Goal: Complete application form: Complete application form

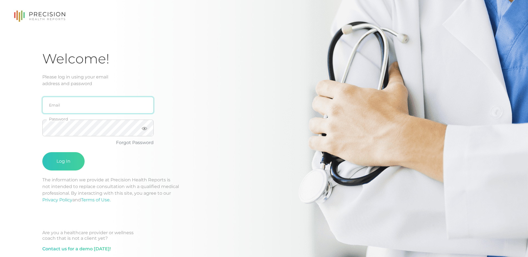
click at [59, 105] on input "email" at bounding box center [97, 105] width 111 height 17
type input "[EMAIL_ADDRESS][DOMAIN_NAME]"
click at [204, 92] on div "rboyden@sspmn.org Email Password Forgot Password Log In" at bounding box center [131, 132] width 178 height 90
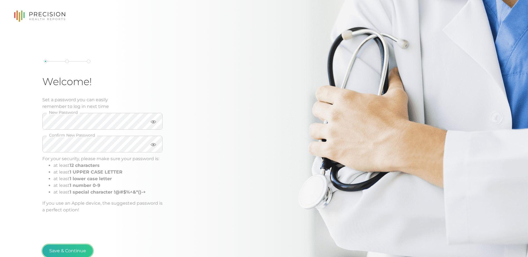
click at [60, 248] on button "Save & Continue" at bounding box center [67, 250] width 51 height 13
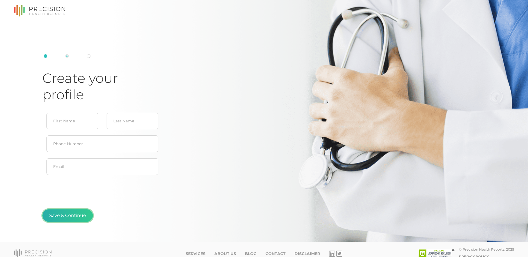
type input "[PERSON_NAME]"
type input "[EMAIL_ADDRESS][DOMAIN_NAME]"
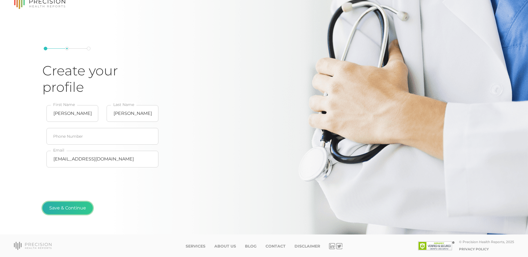
scroll to position [13, 0]
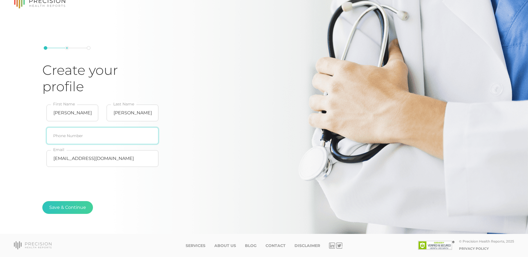
click at [59, 136] on input "text" at bounding box center [102, 135] width 112 height 17
type input "[PHONE_NUMBER]"
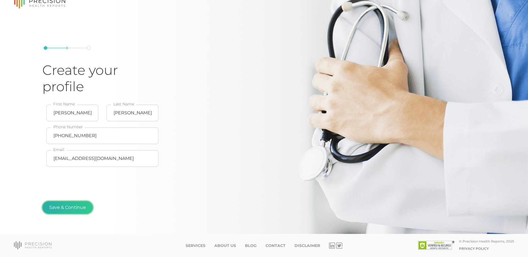
click at [67, 207] on button "Save & Continue" at bounding box center [67, 207] width 51 height 13
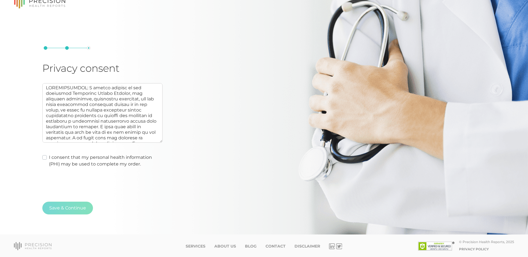
scroll to position [14, 0]
click at [49, 156] on label "I consent that my personal health information (PHI) may be used to complete my …" at bounding box center [105, 160] width 113 height 13
click at [44, 156] on input "I consent that my personal health information (PHI) may be used to complete my …" at bounding box center [44, 157] width 4 height 6
checkbox input "true"
type textarea "AUTHORIZATION: I hereby consent to and authorize Precision Health Reports, the …"
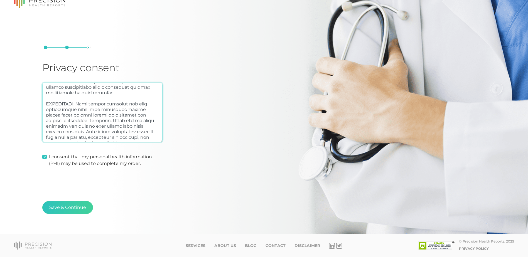
scroll to position [111, 0]
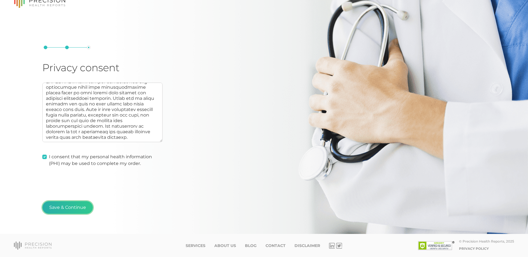
click at [67, 205] on button "Save & Continue" at bounding box center [67, 207] width 51 height 13
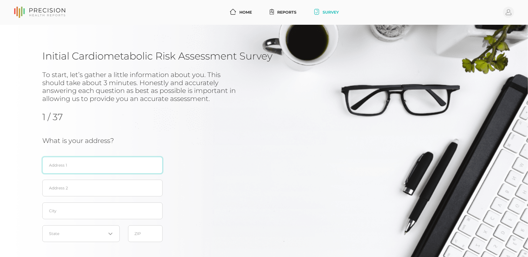
click at [54, 169] on input "text" at bounding box center [102, 165] width 120 height 17
type input "[STREET_ADDRESS][PERSON_NAME]"
type input "[GEOGRAPHIC_DATA]"
type input "55076"
click at [111, 234] on icon "Search for option" at bounding box center [110, 234] width 3 height 2
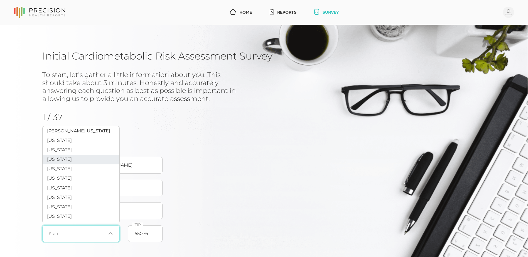
scroll to position [223, 0]
click at [65, 171] on li "[US_STATE]" at bounding box center [81, 166] width 77 height 9
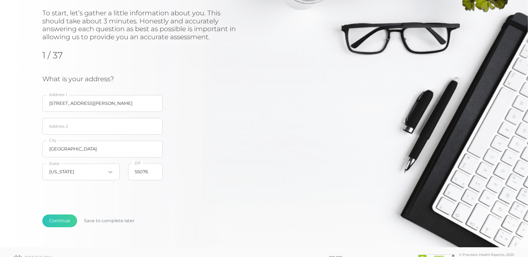
scroll to position [75, 0]
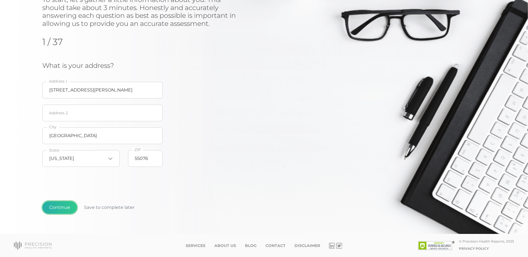
click at [58, 207] on button "Continue" at bounding box center [59, 207] width 35 height 13
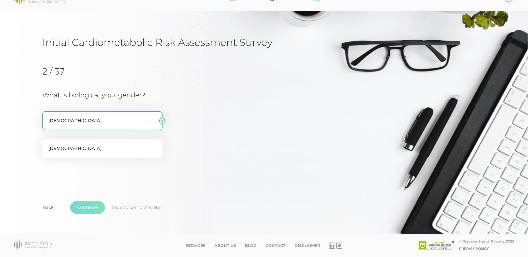
scroll to position [20, 0]
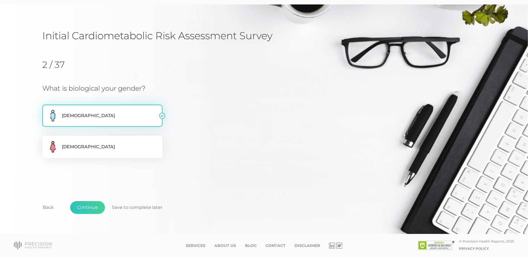
click at [69, 117] on label "[DEMOGRAPHIC_DATA]" at bounding box center [102, 116] width 120 height 22
click at [47, 110] on input "[DEMOGRAPHIC_DATA]" at bounding box center [44, 108] width 4 height 6
click at [85, 206] on button "Continue" at bounding box center [87, 207] width 35 height 13
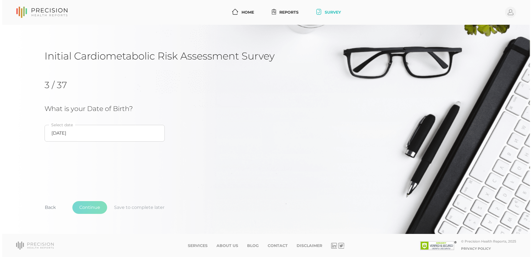
scroll to position [0, 0]
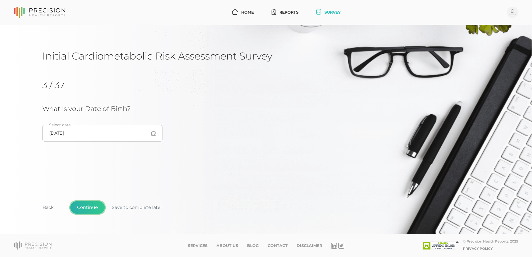
click at [93, 206] on button "Continue" at bounding box center [87, 207] width 35 height 13
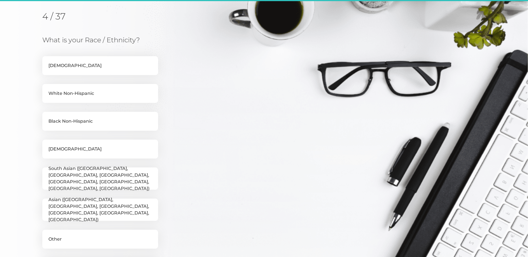
scroll to position [71, 0]
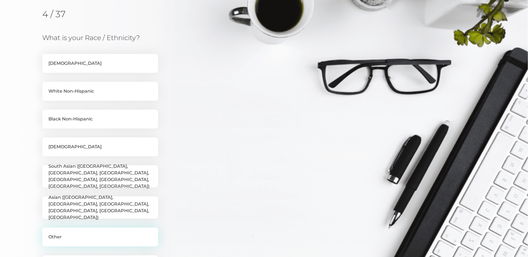
click at [59, 241] on label "Other" at bounding box center [100, 237] width 116 height 19
click at [47, 233] on input "Other" at bounding box center [44, 231] width 4 height 6
checkbox input "true"
click at [70, 93] on label "White Non-Hispanic" at bounding box center [100, 91] width 116 height 19
click at [47, 87] on input "White Non-Hispanic" at bounding box center [44, 85] width 4 height 6
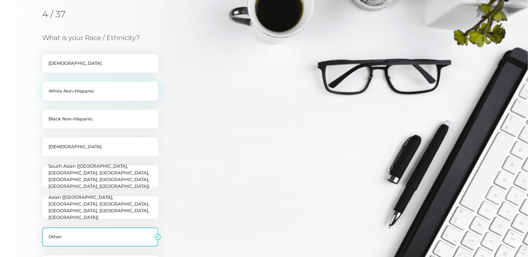
checkbox input "true"
click at [90, 232] on label "Other" at bounding box center [100, 237] width 116 height 19
click at [47, 232] on input "Other" at bounding box center [44, 231] width 4 height 6
checkbox input "false"
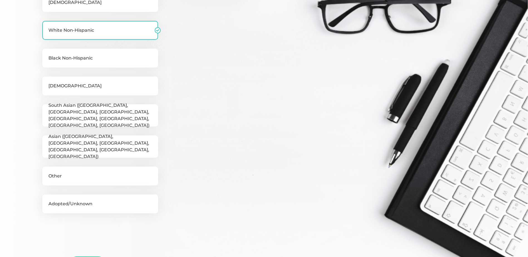
scroll to position [182, 0]
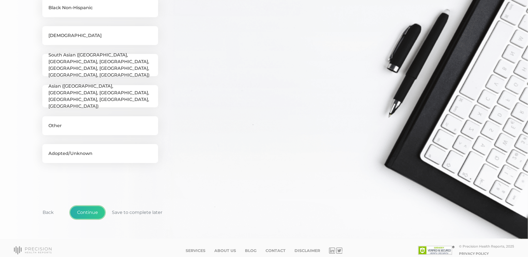
click at [88, 213] on button "Continue" at bounding box center [87, 212] width 35 height 13
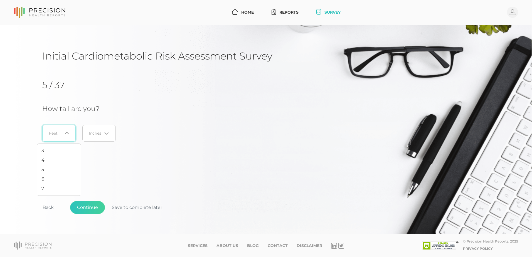
click at [67, 134] on icon "Search for option" at bounding box center [67, 133] width 4 height 4
click at [47, 171] on li "5" at bounding box center [59, 169] width 44 height 9
click at [107, 134] on icon "Search for option" at bounding box center [106, 133] width 3 height 2
click at [87, 225] on li "8" at bounding box center [99, 226] width 44 height 9
click at [89, 207] on button "Continue" at bounding box center [87, 207] width 35 height 13
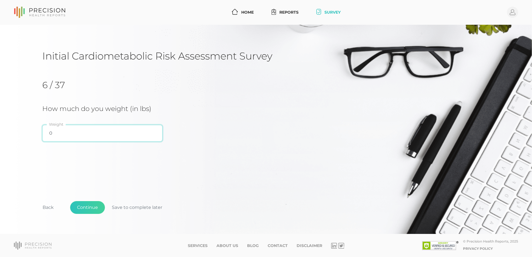
drag, startPoint x: 66, startPoint y: 136, endPoint x: 41, endPoint y: 133, distance: 25.6
click at [41, 133] on div "Initial Cardiometabolic Risk Assessment Survey 6 / 37 How much do you weight (i…" at bounding box center [266, 129] width 532 height 209
type input "185"
click at [85, 210] on button "Continue" at bounding box center [87, 207] width 35 height 13
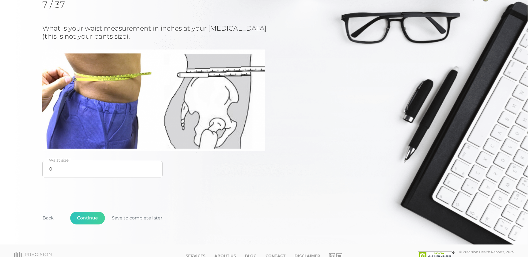
scroll to position [83, 0]
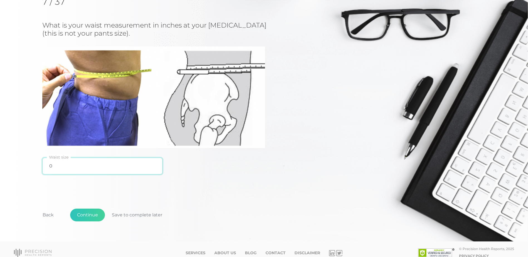
drag, startPoint x: 53, startPoint y: 166, endPoint x: 45, endPoint y: 166, distance: 7.5
click at [45, 166] on input "0" at bounding box center [102, 166] width 120 height 17
drag, startPoint x: 57, startPoint y: 166, endPoint x: 51, endPoint y: 166, distance: 5.8
click at [51, 166] on input "32" at bounding box center [102, 166] width 120 height 17
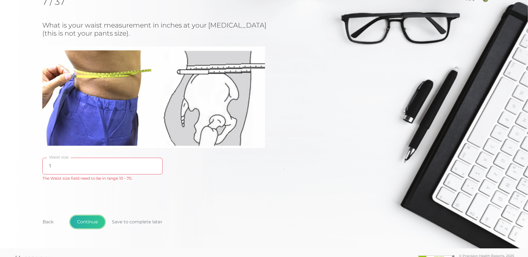
click at [93, 221] on button "Continue" at bounding box center [87, 222] width 35 height 13
click at [46, 165] on input "1" at bounding box center [102, 166] width 120 height 17
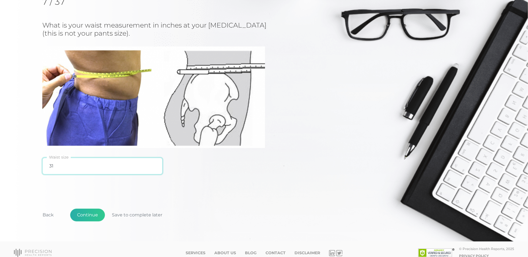
type input "31"
click at [88, 215] on button "Continue" at bounding box center [87, 215] width 35 height 13
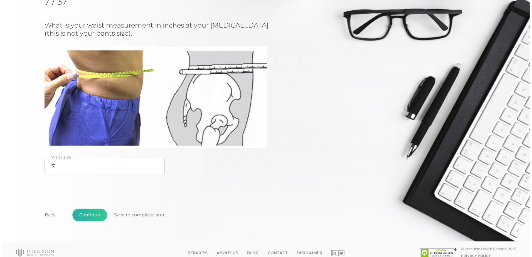
scroll to position [0, 0]
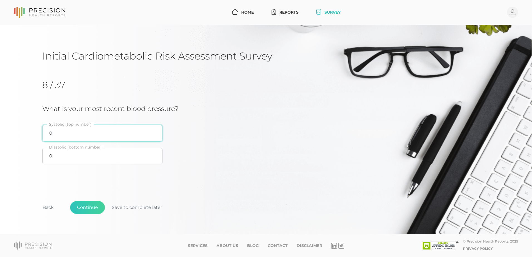
drag, startPoint x: 74, startPoint y: 132, endPoint x: 44, endPoint y: 130, distance: 30.1
click at [44, 130] on input "0" at bounding box center [102, 133] width 120 height 17
type input "121"
drag, startPoint x: 53, startPoint y: 156, endPoint x: 46, endPoint y: 156, distance: 7.0
click at [46, 156] on input "0" at bounding box center [102, 156] width 120 height 17
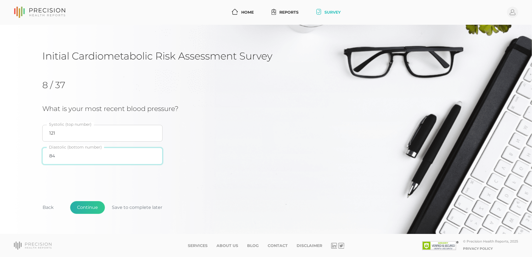
type input "84"
click at [86, 207] on button "Continue" at bounding box center [87, 207] width 35 height 13
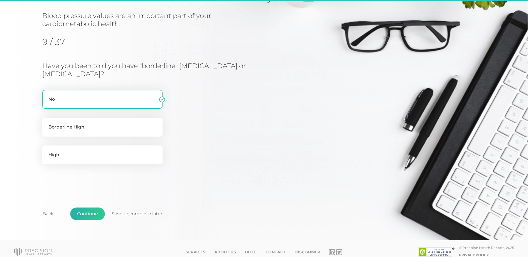
scroll to position [65, 0]
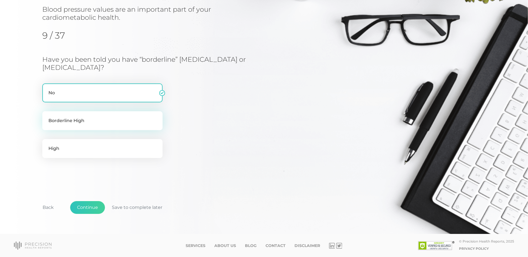
click at [73, 122] on label "Borderline High" at bounding box center [102, 120] width 120 height 19
click at [47, 117] on input "Borderline High" at bounding box center [44, 114] width 4 height 6
radio input "true"
radio input "false"
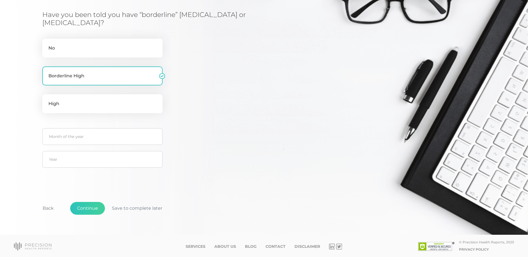
scroll to position [111, 0]
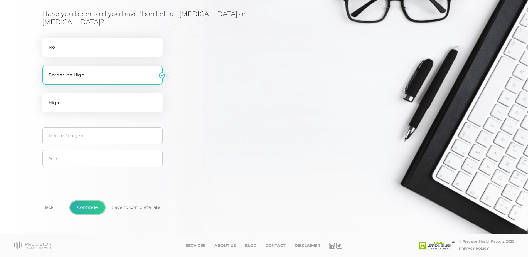
click at [88, 208] on button "Continue" at bounding box center [87, 207] width 35 height 13
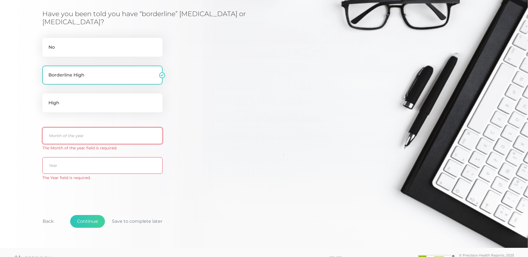
click at [56, 136] on input "text" at bounding box center [102, 135] width 120 height 17
type input "July"
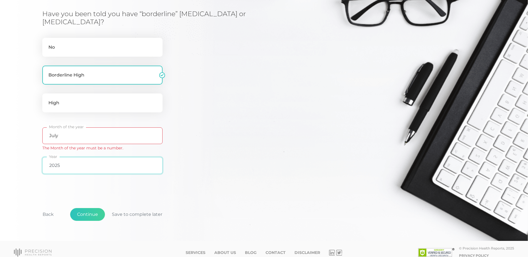
type input "2025"
drag, startPoint x: 64, startPoint y: 133, endPoint x: 45, endPoint y: 134, distance: 19.2
click at [45, 134] on input "July" at bounding box center [102, 135] width 120 height 17
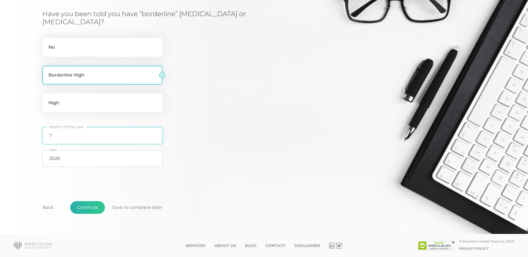
type input "7"
click at [87, 207] on button "Continue" at bounding box center [87, 207] width 35 height 13
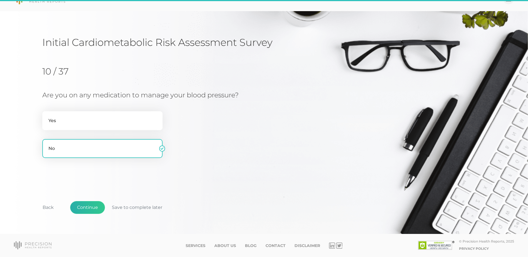
scroll to position [14, 0]
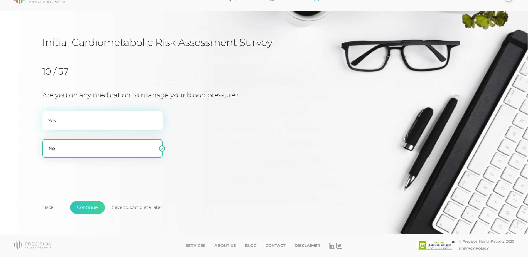
click at [80, 122] on label "Yes" at bounding box center [102, 120] width 120 height 19
click at [47, 117] on input "Yes" at bounding box center [44, 114] width 4 height 6
radio input "true"
radio input "false"
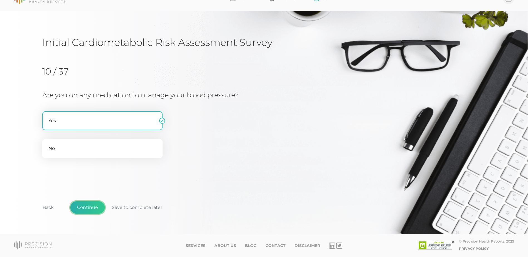
click at [91, 208] on button "Continue" at bounding box center [87, 207] width 35 height 13
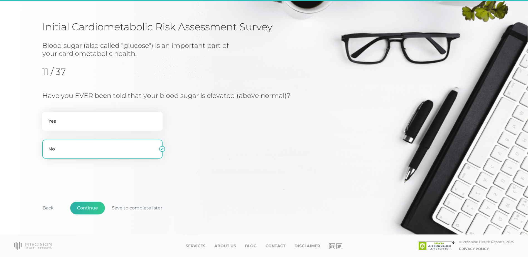
scroll to position [29, 0]
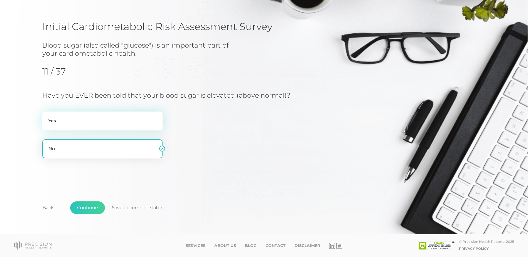
click at [63, 118] on label "Yes" at bounding box center [102, 121] width 120 height 19
click at [47, 117] on input "Yes" at bounding box center [44, 115] width 4 height 6
radio input "true"
radio input "false"
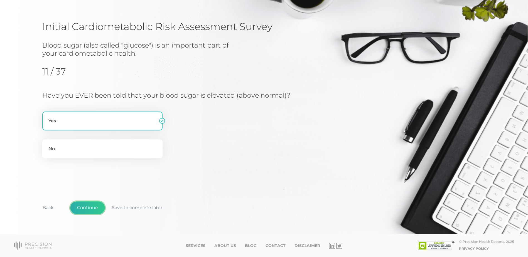
click at [85, 209] on button "Continue" at bounding box center [87, 207] width 35 height 13
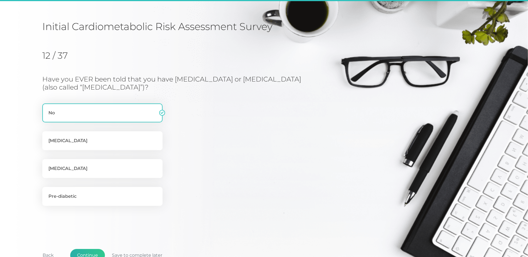
scroll to position [71, 0]
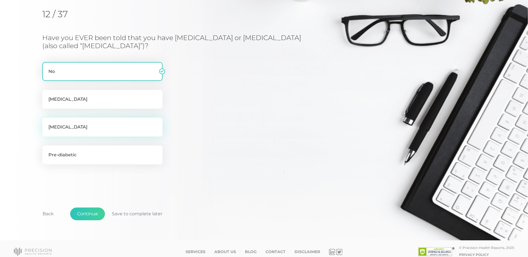
click at [88, 133] on label "[MEDICAL_DATA]" at bounding box center [102, 127] width 120 height 19
click at [47, 123] on input "[MEDICAL_DATA]" at bounding box center [44, 121] width 4 height 6
checkbox input "true"
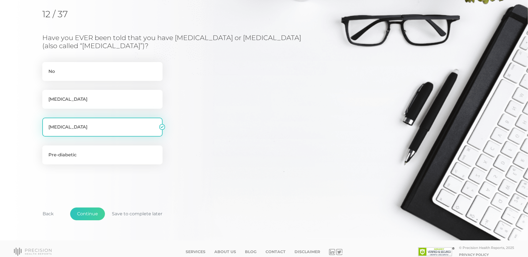
checkbox input "false"
click at [88, 213] on button "Continue" at bounding box center [87, 213] width 35 height 13
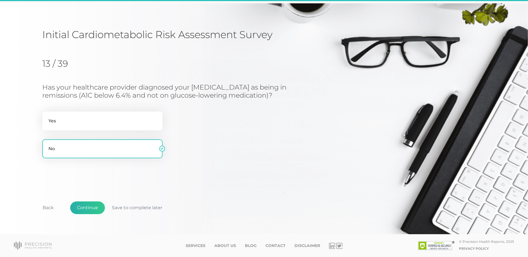
scroll to position [21, 0]
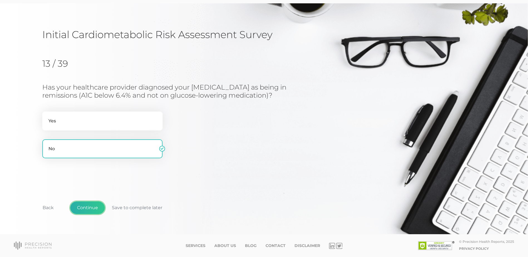
click at [86, 207] on button "Continue" at bounding box center [87, 207] width 35 height 13
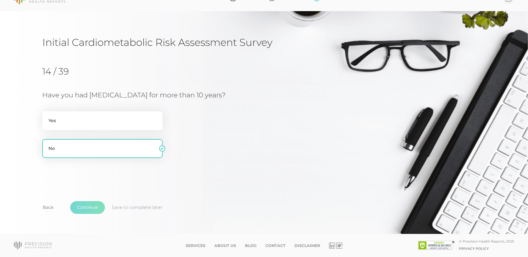
scroll to position [14, 0]
click at [91, 207] on button "Continue" at bounding box center [87, 207] width 35 height 13
click at [69, 120] on label "Yes" at bounding box center [102, 120] width 120 height 19
click at [47, 117] on input "Yes" at bounding box center [44, 114] width 4 height 6
radio input "true"
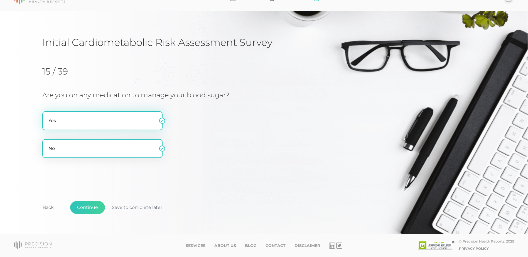
radio input "false"
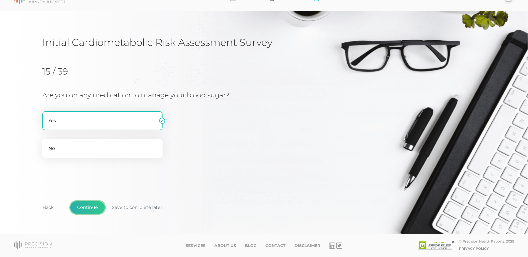
click at [91, 206] on button "Continue" at bounding box center [87, 207] width 35 height 13
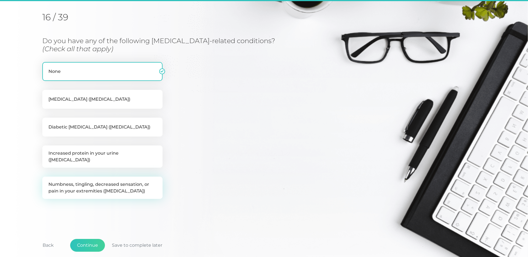
scroll to position [71, 0]
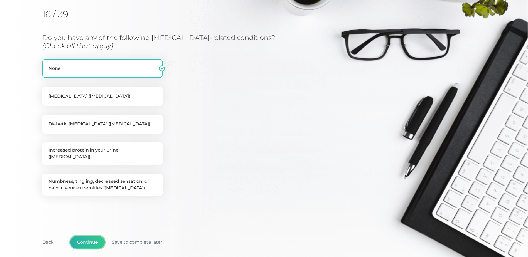
click at [88, 238] on button "Continue" at bounding box center [87, 242] width 35 height 13
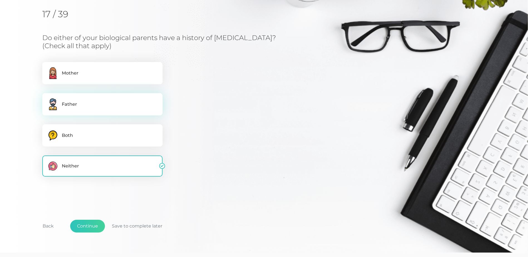
click at [79, 108] on label ".cls-3,.cls-4{fill-rule:evenodd}.cls-3{fill:#6d91ac}.cls-4{fill:#ffcd69} Father" at bounding box center [102, 104] width 120 height 22
click at [47, 99] on input ".cls-3,.cls-4{fill-rule:evenodd}.cls-3{fill:#6d91ac}.cls-4{fill:#ffcd69} Father" at bounding box center [44, 96] width 4 height 6
checkbox input "true"
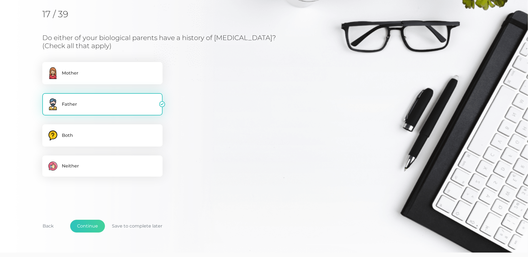
checkbox input "false"
click at [88, 228] on button "Continue" at bounding box center [87, 226] width 35 height 13
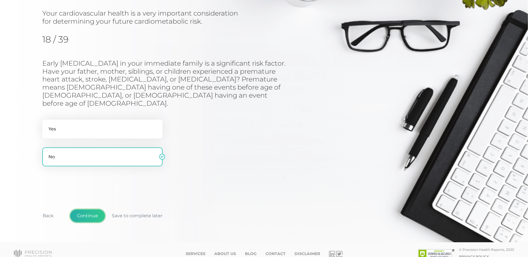
click at [88, 209] on button "Continue" at bounding box center [87, 215] width 35 height 13
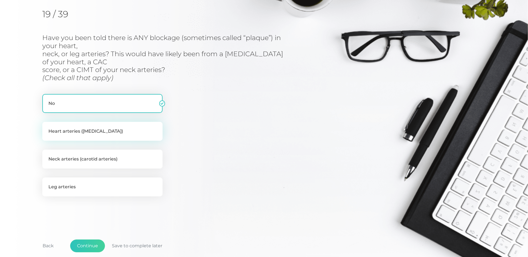
click at [63, 133] on label "Heart arteries ([MEDICAL_DATA])" at bounding box center [102, 131] width 120 height 19
click at [47, 127] on input "Heart arteries ([MEDICAL_DATA])" at bounding box center [44, 125] width 4 height 6
checkbox input "true"
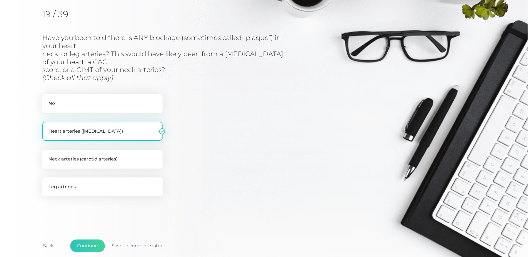
checkbox input "false"
click at [88, 246] on button "Continue" at bounding box center [87, 245] width 35 height 13
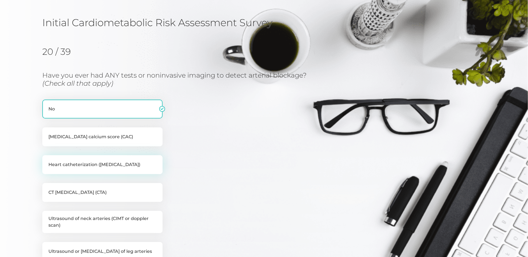
scroll to position [43, 0]
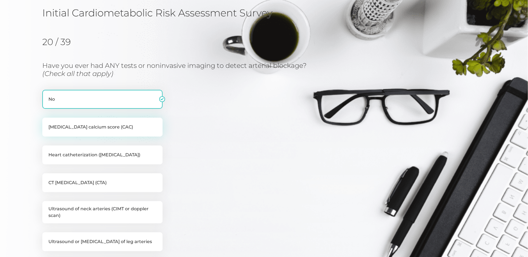
click at [76, 127] on label "[MEDICAL_DATA] calcium score (CAC)" at bounding box center [102, 127] width 120 height 19
click at [47, 123] on input "[MEDICAL_DATA] calcium score (CAC)" at bounding box center [44, 121] width 4 height 6
checkbox input "true"
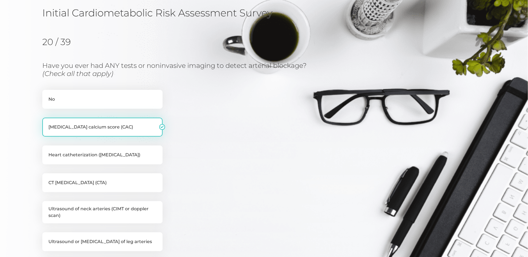
checkbox input "false"
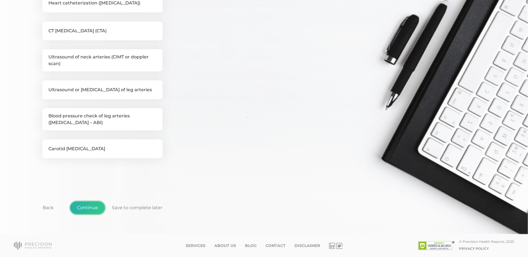
click at [83, 208] on button "Continue" at bounding box center [87, 207] width 35 height 13
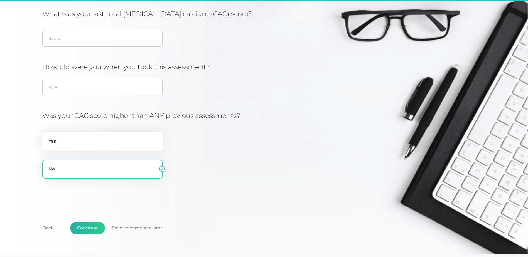
scroll to position [71, 0]
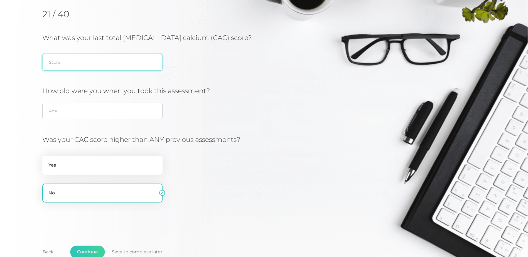
click at [67, 63] on input "text" at bounding box center [102, 62] width 120 height 17
type input "131.7"
click at [61, 112] on input "text" at bounding box center [102, 111] width 120 height 17
type input "56"
click at [86, 249] on button "Continue" at bounding box center [87, 252] width 35 height 13
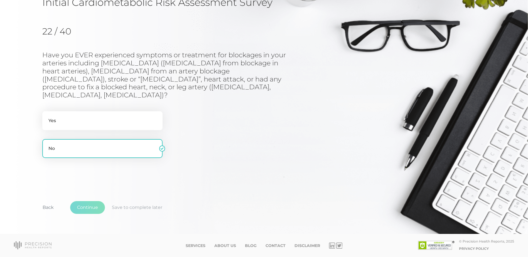
scroll to position [46, 0]
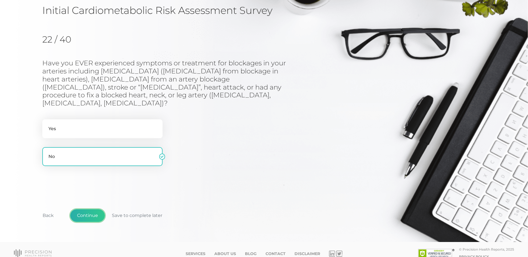
click at [88, 209] on button "Continue" at bounding box center [87, 215] width 35 height 13
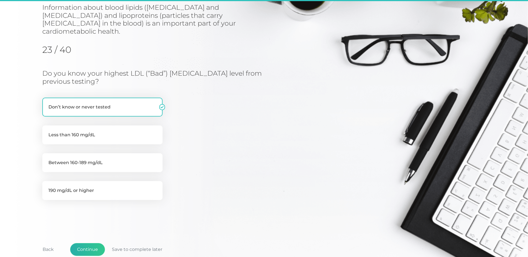
scroll to position [71, 0]
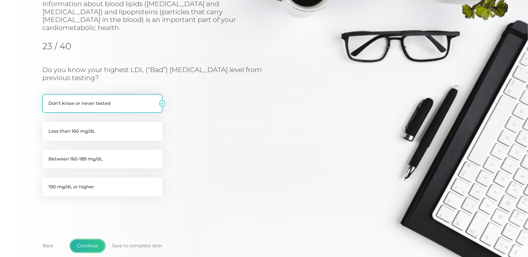
click at [87, 239] on button "Continue" at bounding box center [87, 245] width 35 height 13
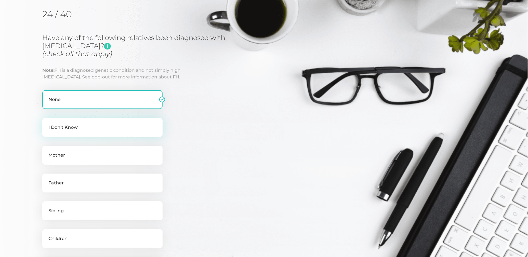
click at [73, 128] on label "I Don’t Know" at bounding box center [102, 127] width 120 height 19
click at [47, 123] on input "I Don’t Know" at bounding box center [44, 121] width 4 height 6
checkbox input "true"
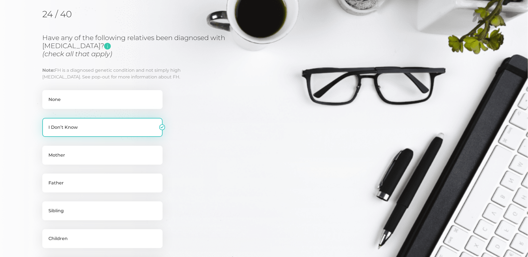
checkbox input "false"
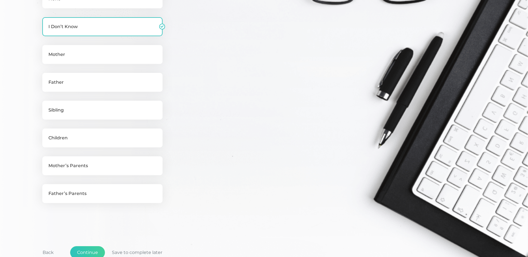
scroll to position [182, 0]
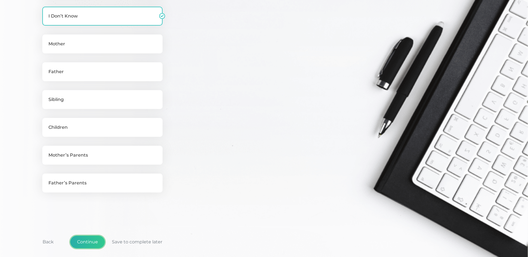
click at [89, 240] on button "Continue" at bounding box center [87, 242] width 35 height 13
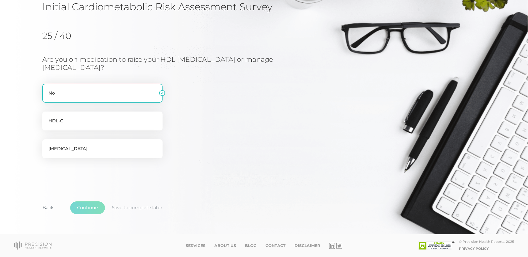
scroll to position [49, 0]
click at [88, 207] on button "Continue" at bounding box center [87, 207] width 35 height 13
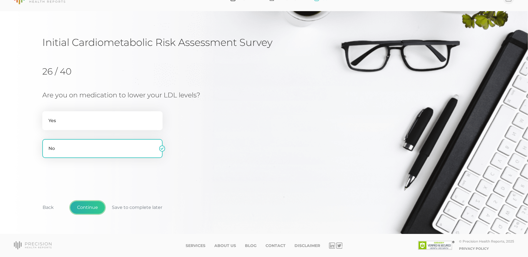
click at [88, 208] on button "Continue" at bounding box center [87, 207] width 35 height 13
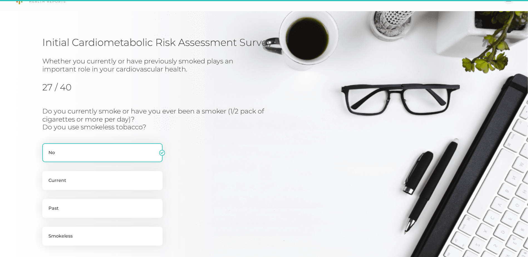
scroll to position [71, 0]
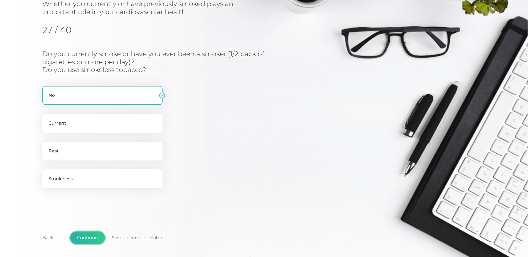
click at [85, 238] on button "Continue" at bounding box center [87, 237] width 35 height 13
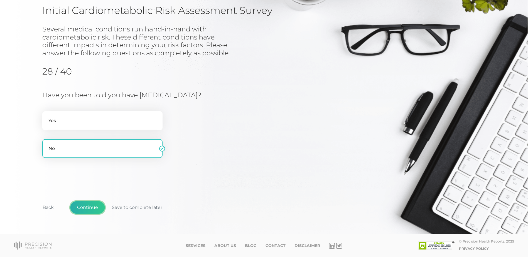
click at [87, 209] on button "Continue" at bounding box center [87, 207] width 35 height 13
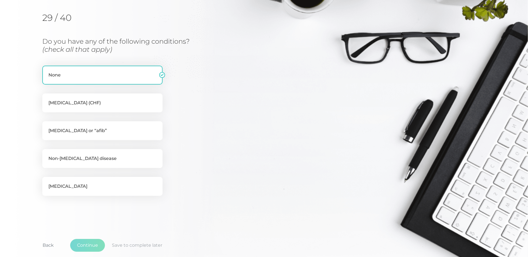
scroll to position [71, 0]
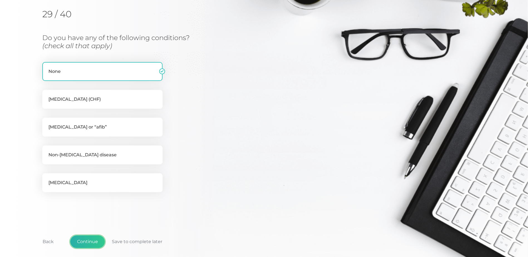
click at [86, 240] on button "Continue" at bounding box center [87, 241] width 35 height 13
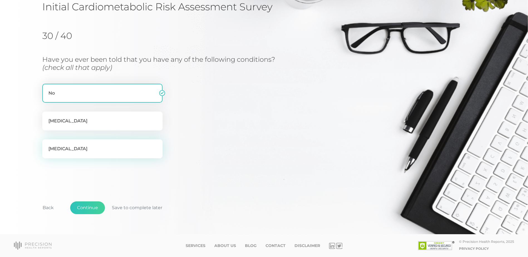
click at [75, 151] on label "[MEDICAL_DATA]" at bounding box center [102, 148] width 120 height 19
click at [47, 145] on input "[MEDICAL_DATA]" at bounding box center [44, 142] width 4 height 6
checkbox input "true"
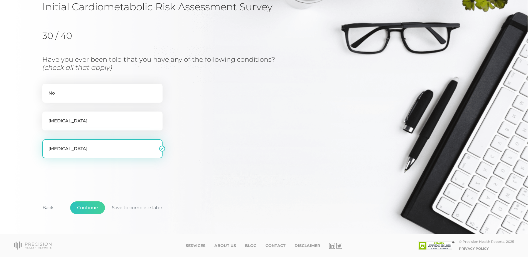
checkbox input "false"
click at [85, 208] on button "Continue" at bounding box center [87, 207] width 35 height 13
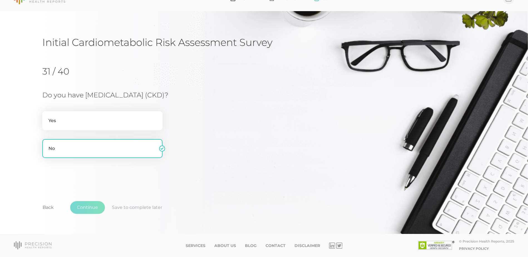
scroll to position [14, 0]
click at [86, 205] on button "Continue" at bounding box center [87, 207] width 35 height 13
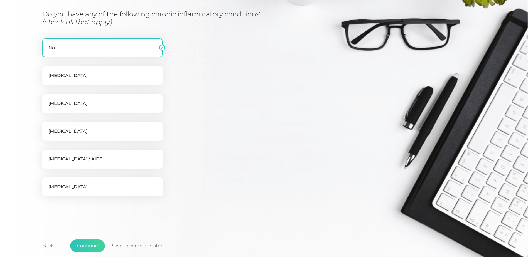
scroll to position [127, 0]
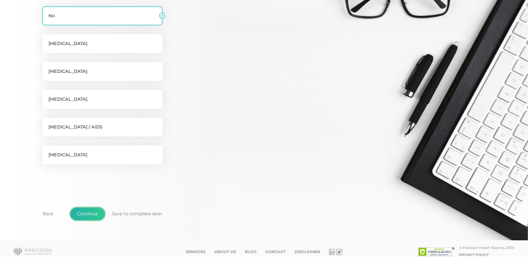
click at [89, 213] on button "Continue" at bounding box center [87, 213] width 35 height 13
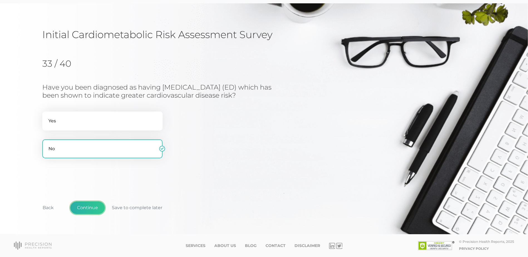
click at [87, 208] on button "Continue" at bounding box center [87, 207] width 35 height 13
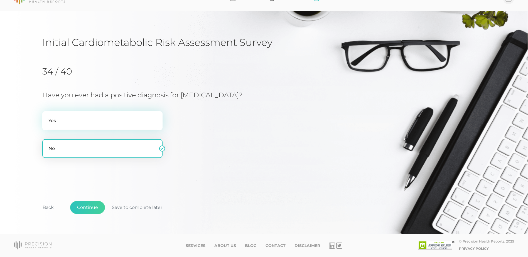
click at [79, 124] on label "Yes" at bounding box center [102, 120] width 120 height 19
click at [47, 117] on input "Yes" at bounding box center [44, 114] width 4 height 6
radio input "true"
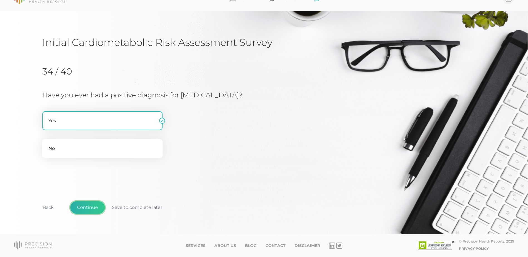
click at [85, 209] on button "Continue" at bounding box center [87, 207] width 35 height 13
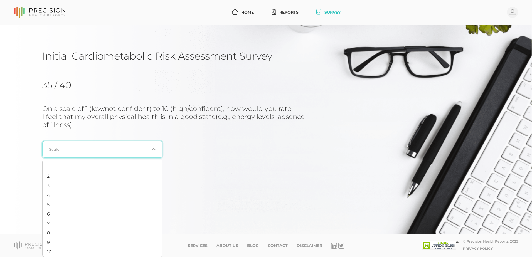
click at [153, 150] on icon "Search for option" at bounding box center [153, 149] width 3 height 2
click at [54, 215] on li "6" at bounding box center [103, 213] width 120 height 9
click at [87, 207] on button "Continue" at bounding box center [87, 207] width 35 height 13
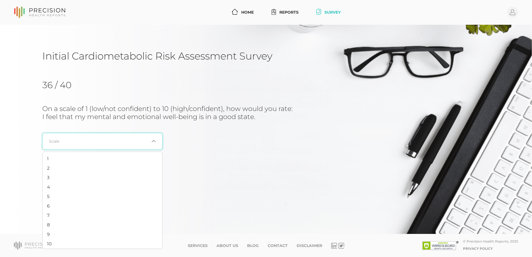
click at [155, 141] on icon "Search for option" at bounding box center [153, 141] width 4 height 4
click at [60, 226] on li "8" at bounding box center [103, 224] width 120 height 9
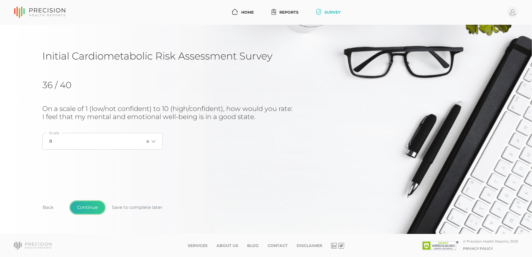
click at [90, 208] on button "Continue" at bounding box center [87, 207] width 35 height 13
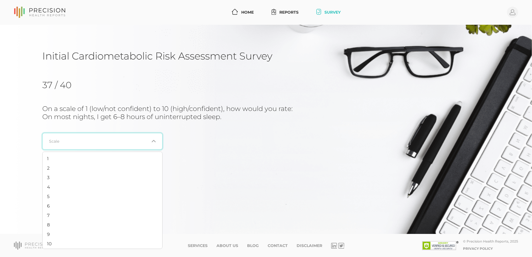
click at [154, 142] on icon "Search for option" at bounding box center [153, 141] width 4 height 4
click at [53, 214] on li "7" at bounding box center [103, 215] width 120 height 9
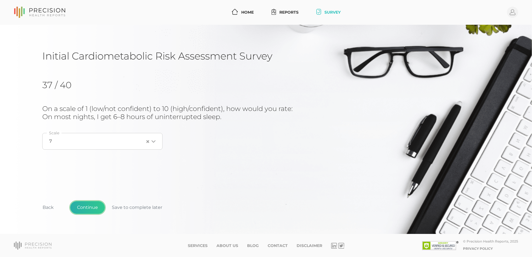
click at [87, 206] on button "Continue" at bounding box center [87, 207] width 35 height 13
click at [153, 143] on icon "Search for option" at bounding box center [153, 141] width 4 height 4
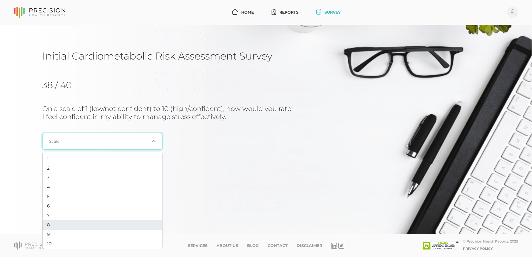
click at [68, 223] on li "8" at bounding box center [103, 224] width 120 height 9
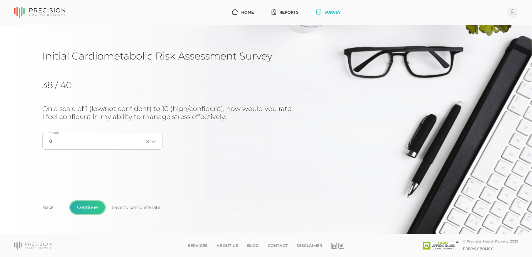
click at [88, 207] on button "Continue" at bounding box center [87, 207] width 35 height 13
click at [153, 142] on icon "Search for option" at bounding box center [153, 141] width 4 height 4
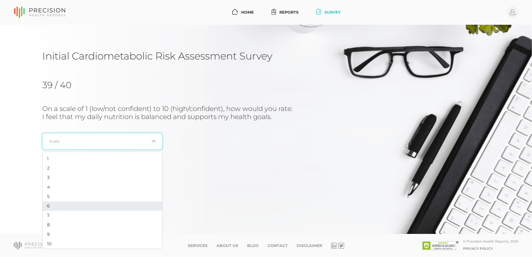
click at [53, 205] on li "6" at bounding box center [103, 205] width 120 height 9
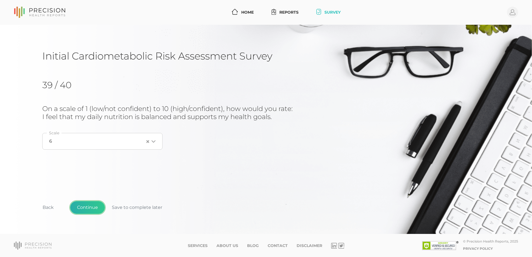
click at [88, 207] on button "Continue" at bounding box center [87, 207] width 35 height 13
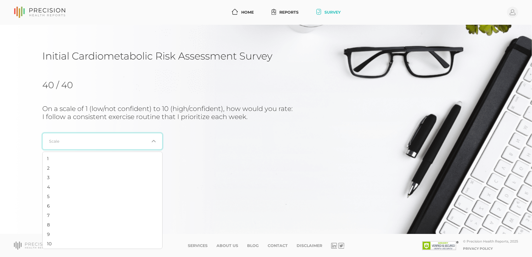
click at [155, 142] on icon "Search for option" at bounding box center [153, 141] width 4 height 4
click at [76, 225] on li "8" at bounding box center [103, 224] width 120 height 9
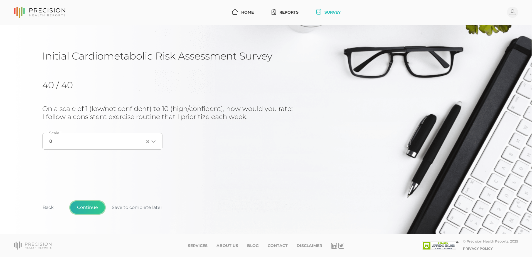
click at [88, 208] on button "Continue" at bounding box center [87, 207] width 35 height 13
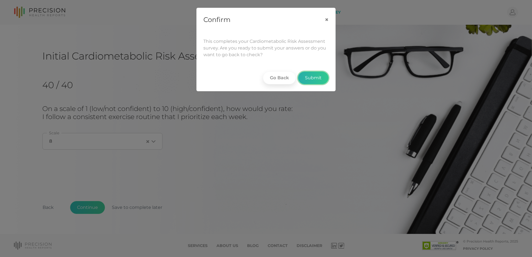
click at [310, 77] on button "Submit" at bounding box center [313, 77] width 31 height 13
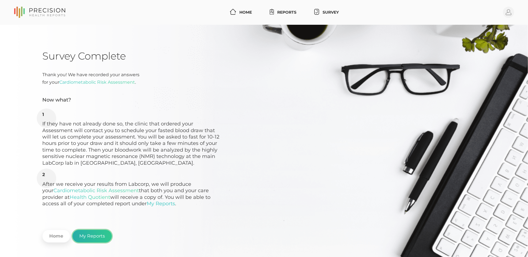
click at [91, 236] on link "My Reports" at bounding box center [91, 236] width 39 height 13
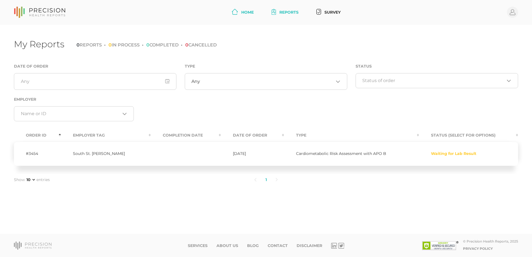
click at [246, 14] on link "Home" at bounding box center [242, 12] width 26 height 10
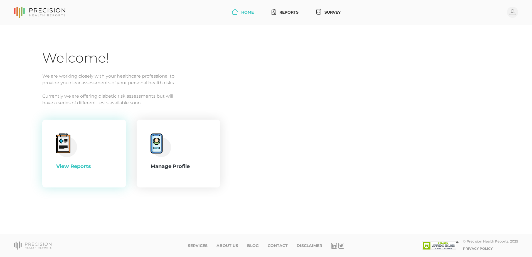
click at [66, 147] on icon at bounding box center [63, 144] width 9 height 10
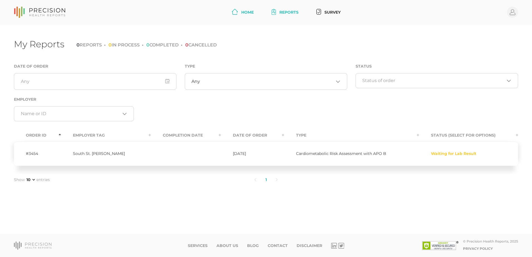
click at [249, 12] on link "Home" at bounding box center [242, 12] width 26 height 10
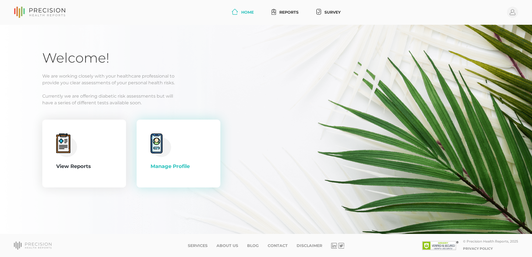
click at [157, 150] on icon at bounding box center [156, 143] width 9 height 17
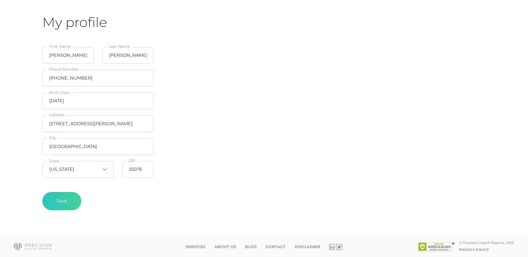
scroll to position [37, 0]
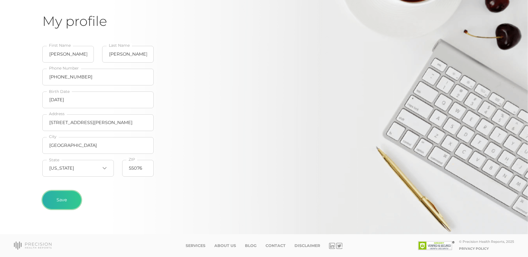
click at [62, 201] on button "Save" at bounding box center [61, 200] width 39 height 18
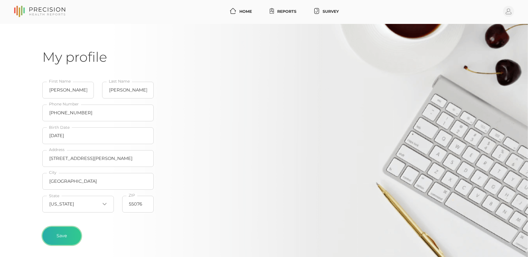
scroll to position [0, 0]
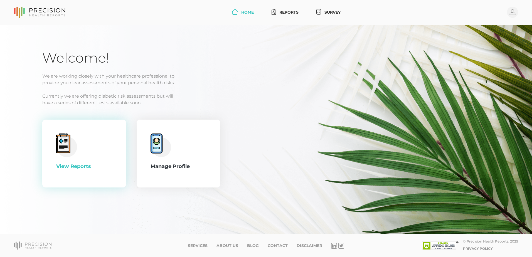
click at [64, 153] on icon at bounding box center [63, 143] width 14 height 19
